Goal: Find specific page/section: Find specific page/section

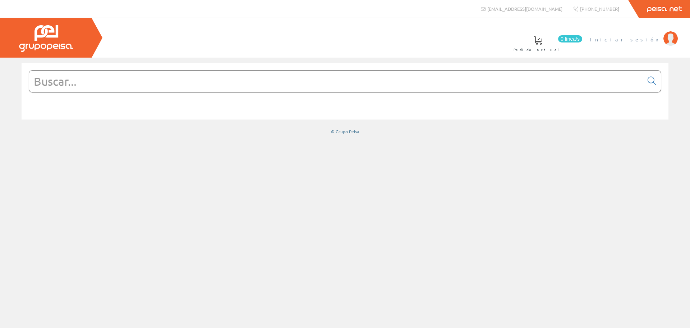
click at [651, 41] on span "Iniciar sesión" at bounding box center [625, 39] width 70 height 7
click at [185, 83] on input "text" at bounding box center [336, 81] width 614 height 22
paste input "TECANTTCFM"
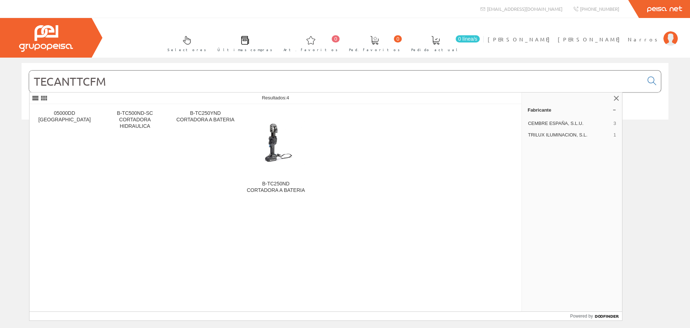
type input "TECANTTCFM"
